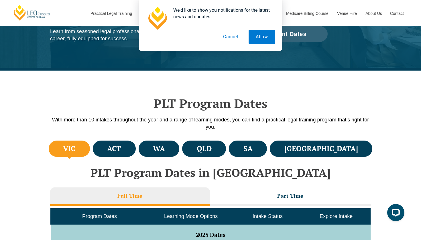
click at [227, 37] on button "Cancel" at bounding box center [230, 37] width 29 height 14
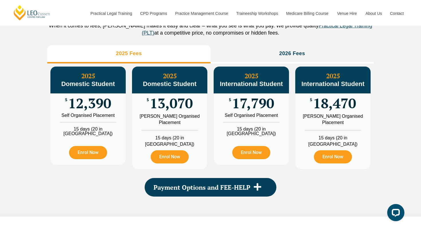
scroll to position [653, 0]
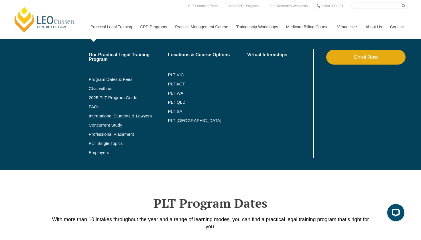
click at [106, 28] on link "Practical Legal Training" at bounding box center [111, 27] width 50 height 25
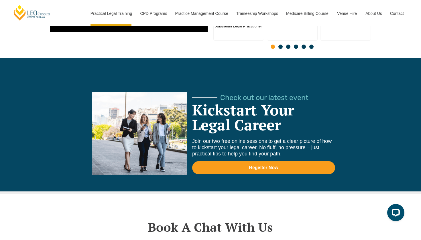
scroll to position [1664, 0]
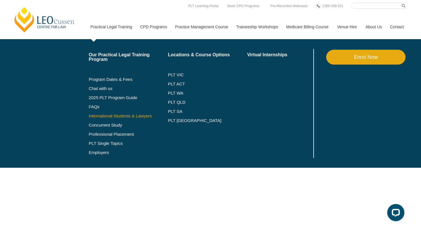
click at [98, 116] on link "International Students & Lawyers" at bounding box center [128, 116] width 79 height 5
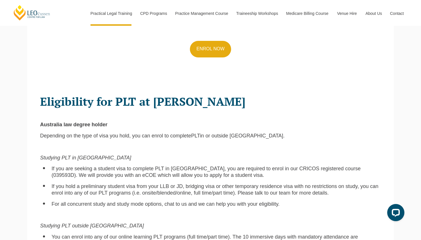
scroll to position [302, 0]
